Goal: Task Accomplishment & Management: Use online tool/utility

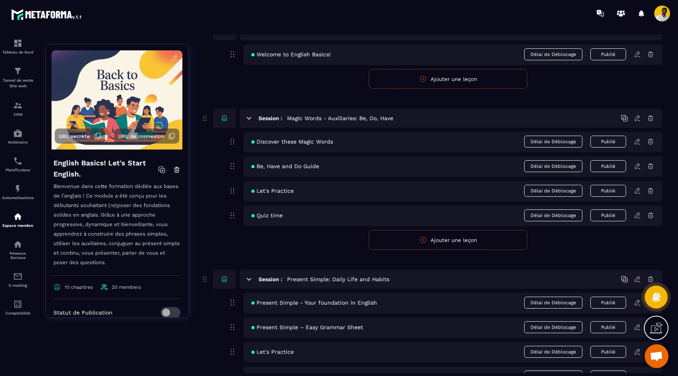
click at [162, 170] on icon at bounding box center [161, 169] width 7 height 7
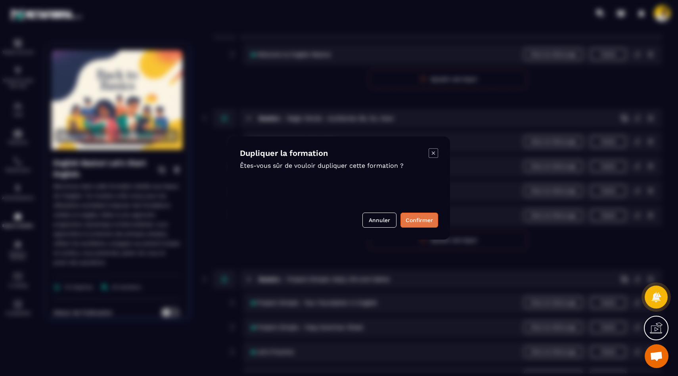
click at [421, 220] on button "Confirmer" at bounding box center [420, 220] width 38 height 15
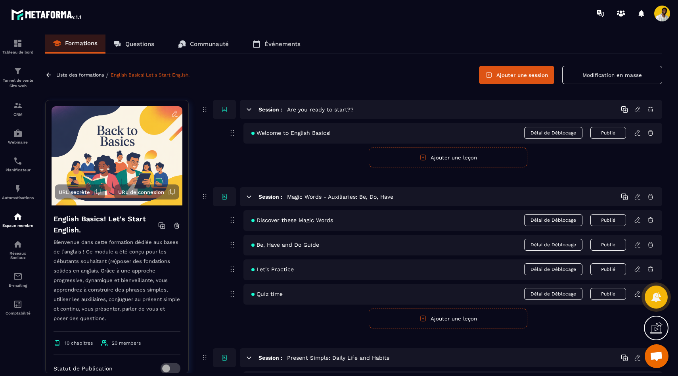
click at [48, 75] on icon at bounding box center [48, 74] width 7 height 7
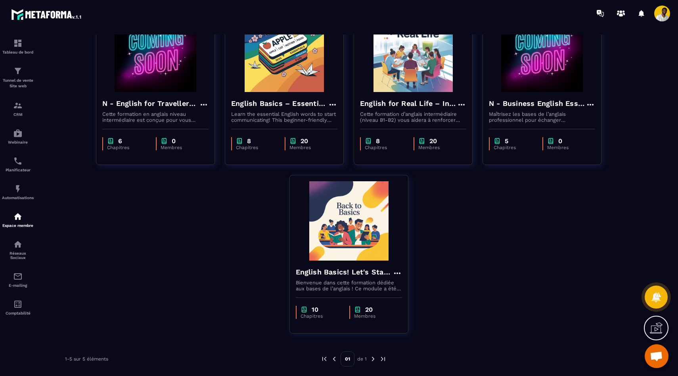
scroll to position [90, 0]
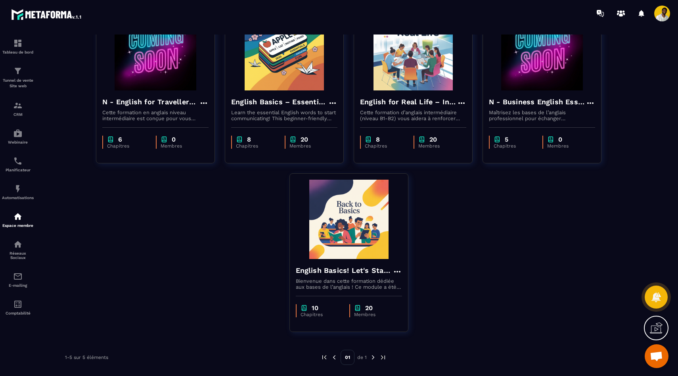
click at [373, 358] on img at bounding box center [373, 357] width 7 height 7
